Goal: Find specific page/section: Find specific page/section

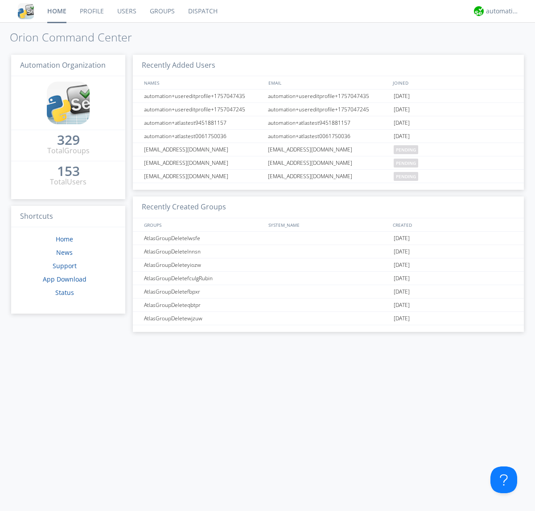
click at [202, 11] on link "Dispatch" at bounding box center [202, 11] width 43 height 22
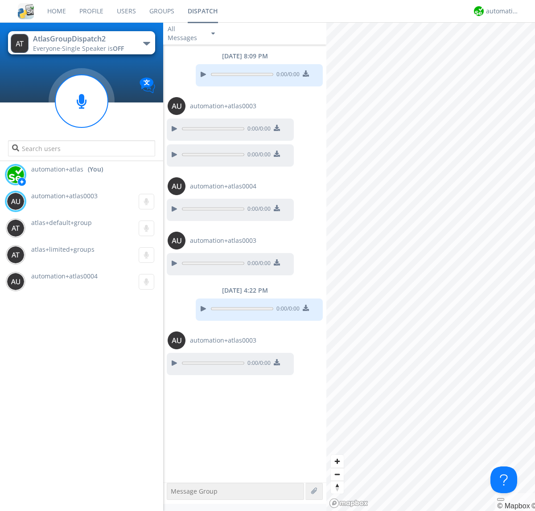
click at [146, 43] on div "button" at bounding box center [146, 44] width 7 height 4
click at [0, 0] on span "AtlasGroupDispatch" at bounding box center [0, 0] width 0 height 0
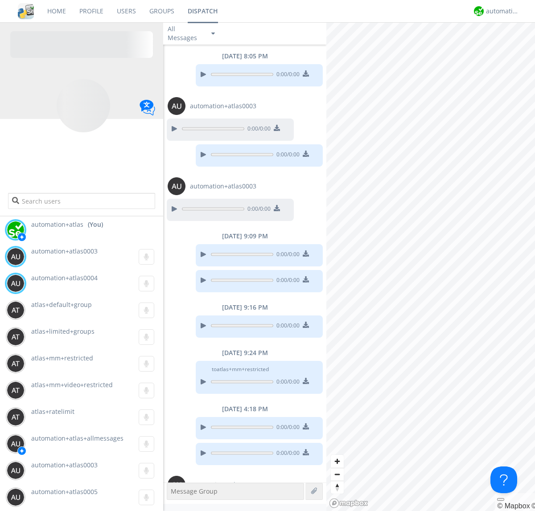
scroll to position [41, 0]
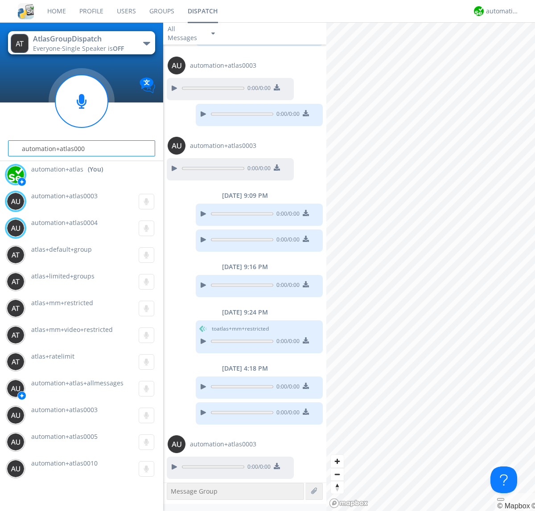
type input "automation+atlas0004"
click at [500, 11] on div "automation+atlas" at bounding box center [502, 11] width 33 height 9
